Goal: Task Accomplishment & Management: Manage account settings

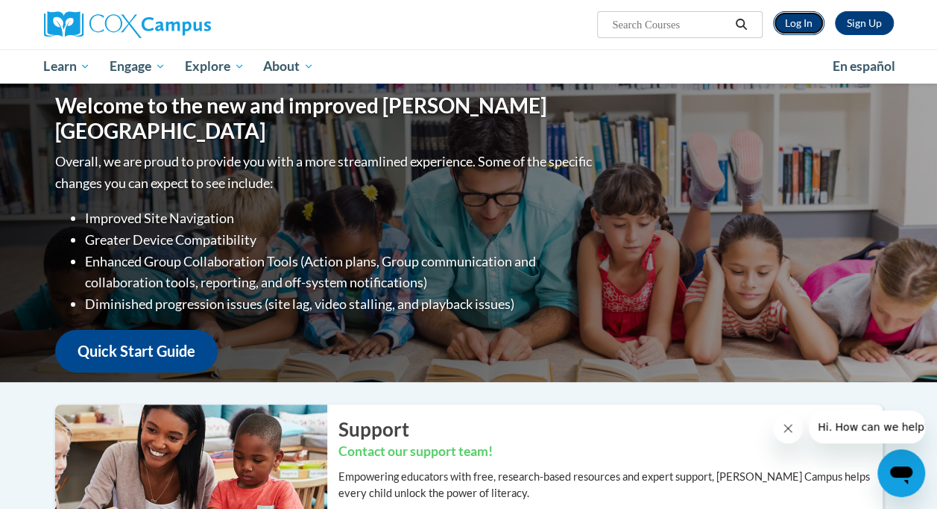
click at [801, 26] on link "Log In" at bounding box center [798, 23] width 51 height 24
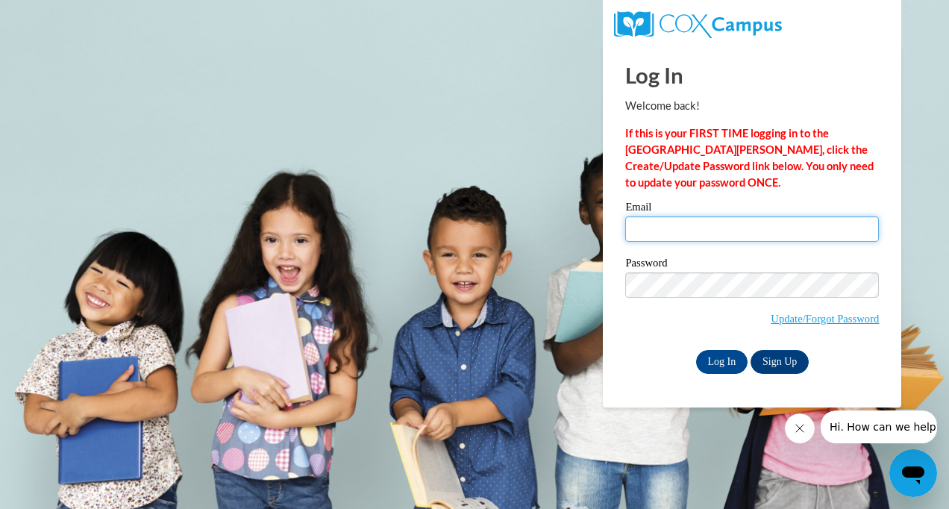
click at [694, 233] on input "Email" at bounding box center [752, 228] width 254 height 25
type input "margaret.hyde@cobbk12.org"
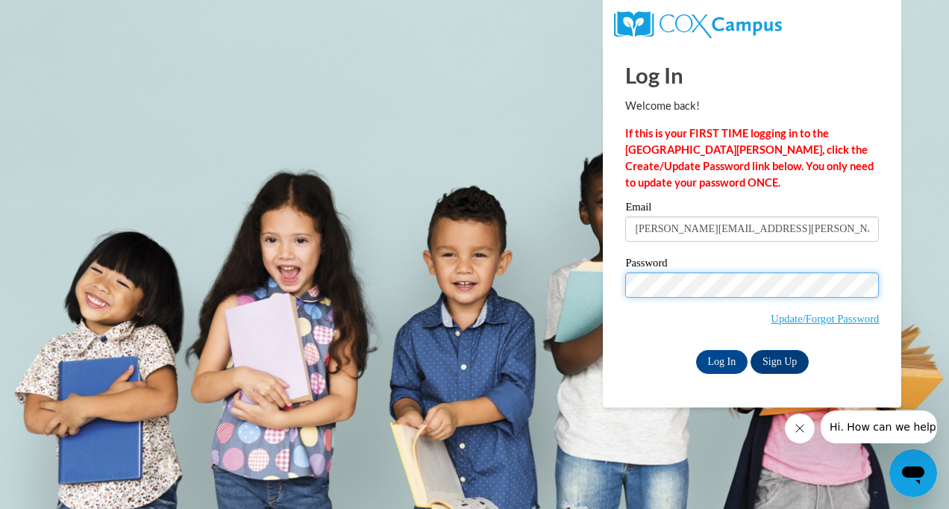
click at [696, 350] on input "Log In" at bounding box center [722, 362] width 52 height 24
click at [714, 361] on input "Log In" at bounding box center [722, 362] width 52 height 24
click at [726, 362] on input "Log In" at bounding box center [722, 362] width 52 height 24
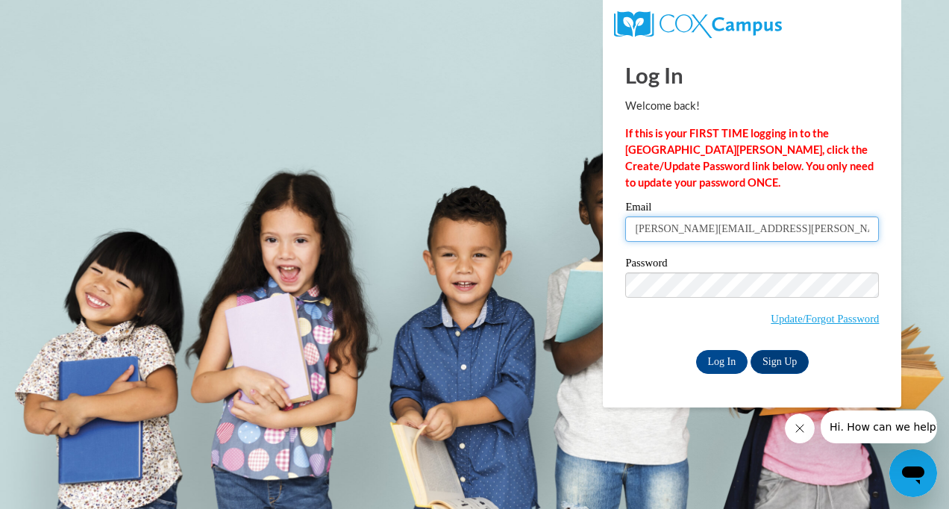
drag, startPoint x: 770, startPoint y: 232, endPoint x: 628, endPoint y: 243, distance: 142.1
click at [628, 243] on div "Email margaret.hyde@cobbk12.org" at bounding box center [752, 226] width 254 height 51
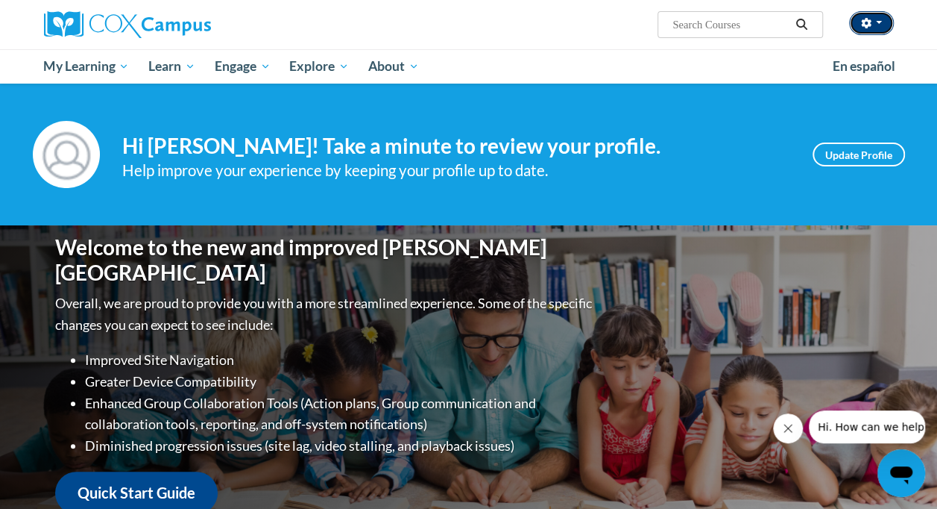
click at [882, 25] on button "button" at bounding box center [871, 23] width 45 height 24
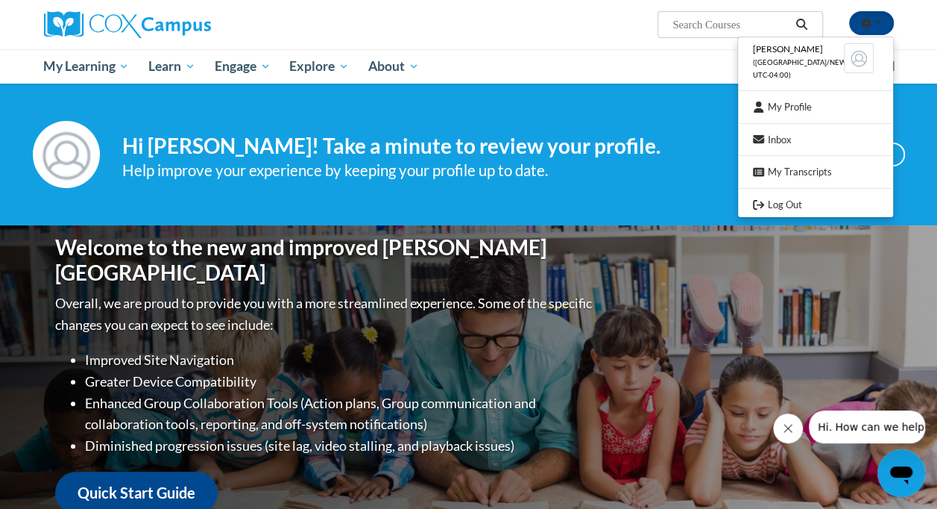
click at [573, 43] on div "[PERSON_NAME] ([GEOGRAPHIC_DATA]/New_York UTC-04:00) My Profile Inbox My Transc…" at bounding box center [469, 24] width 872 height 49
